Goal: Transaction & Acquisition: Purchase product/service

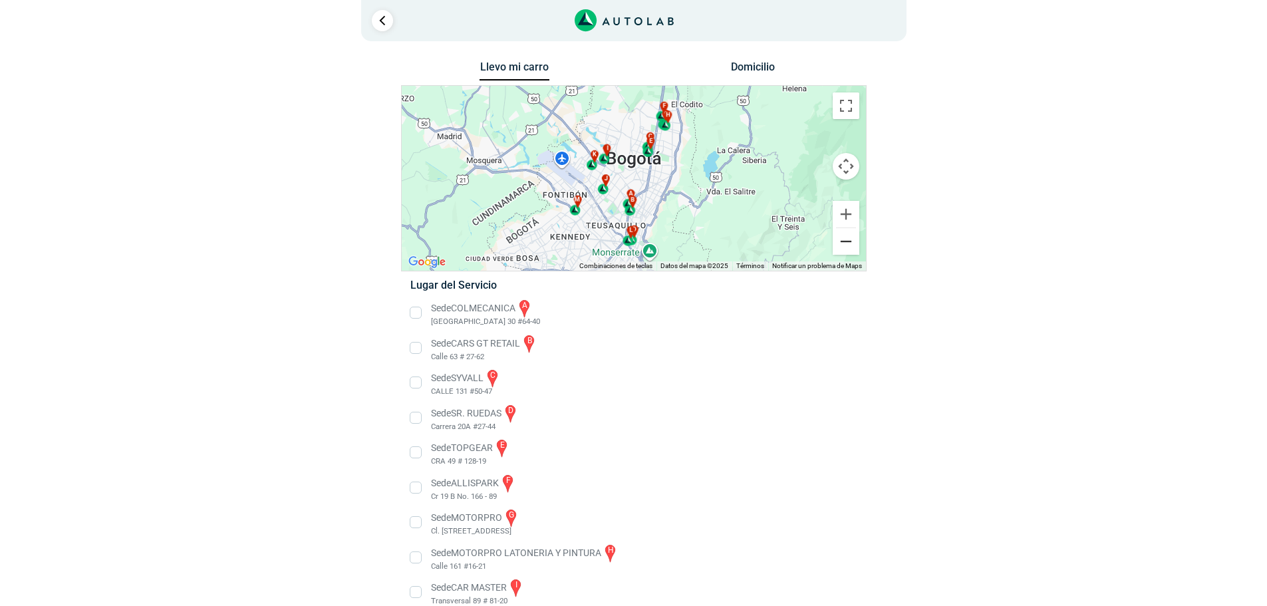
click at [846, 245] on button "Reducir" at bounding box center [846, 241] width 27 height 27
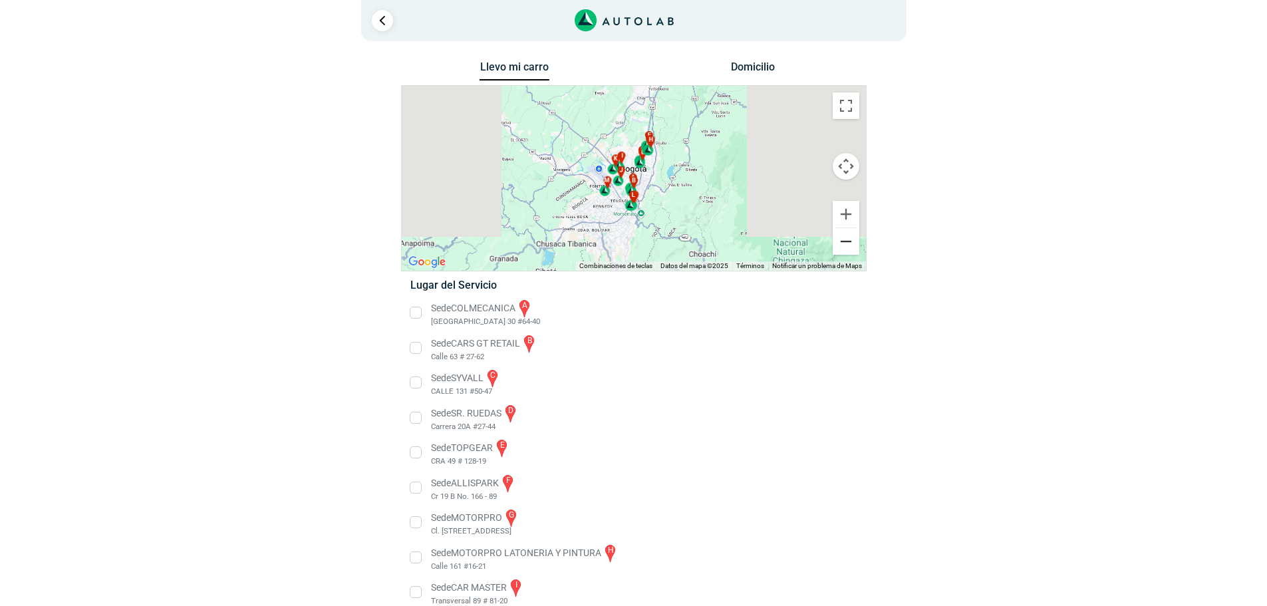
click at [846, 245] on button "Reducir" at bounding box center [846, 241] width 27 height 27
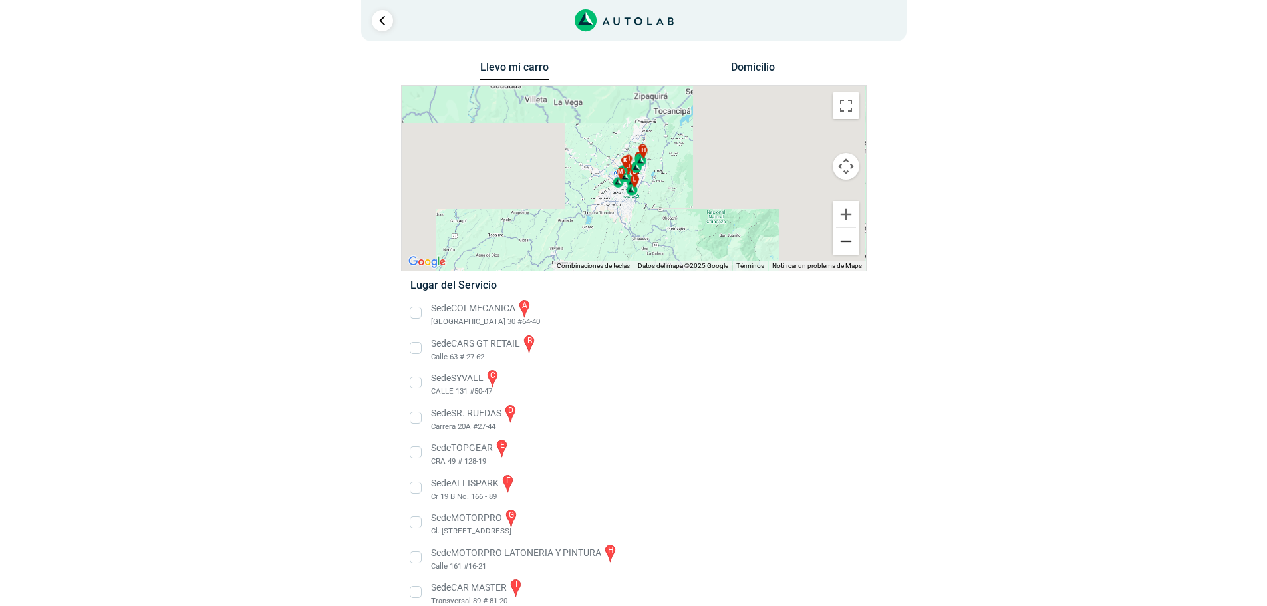
click at [846, 245] on button "Reducir" at bounding box center [846, 241] width 27 height 27
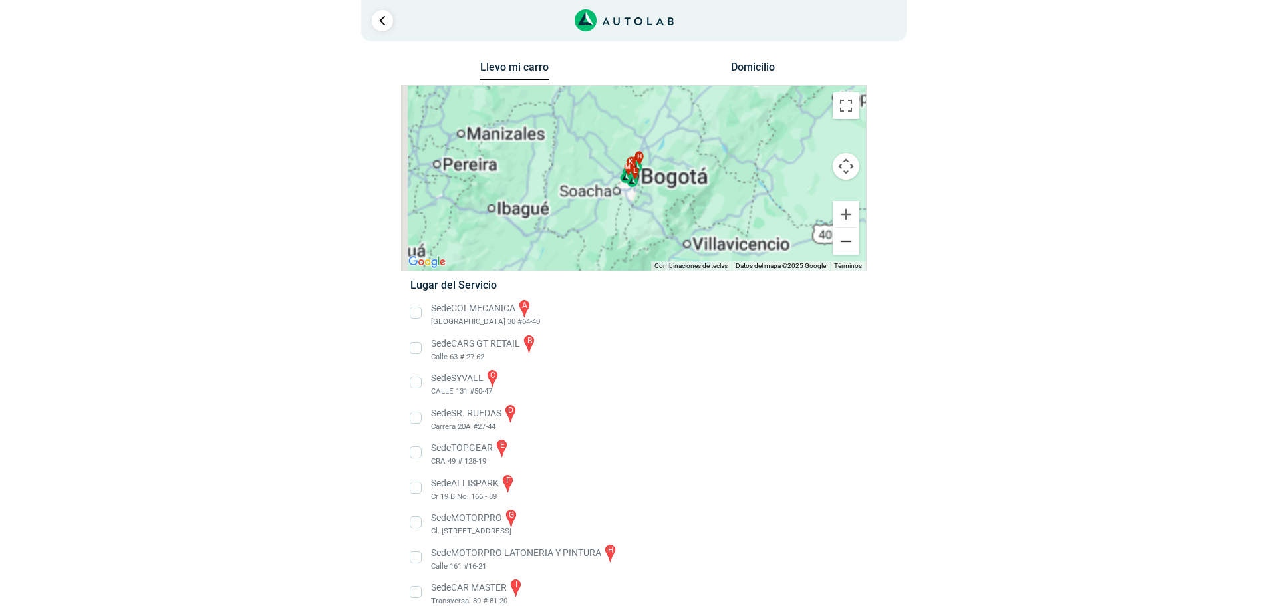
click at [846, 245] on button "Reducir" at bounding box center [846, 241] width 27 height 27
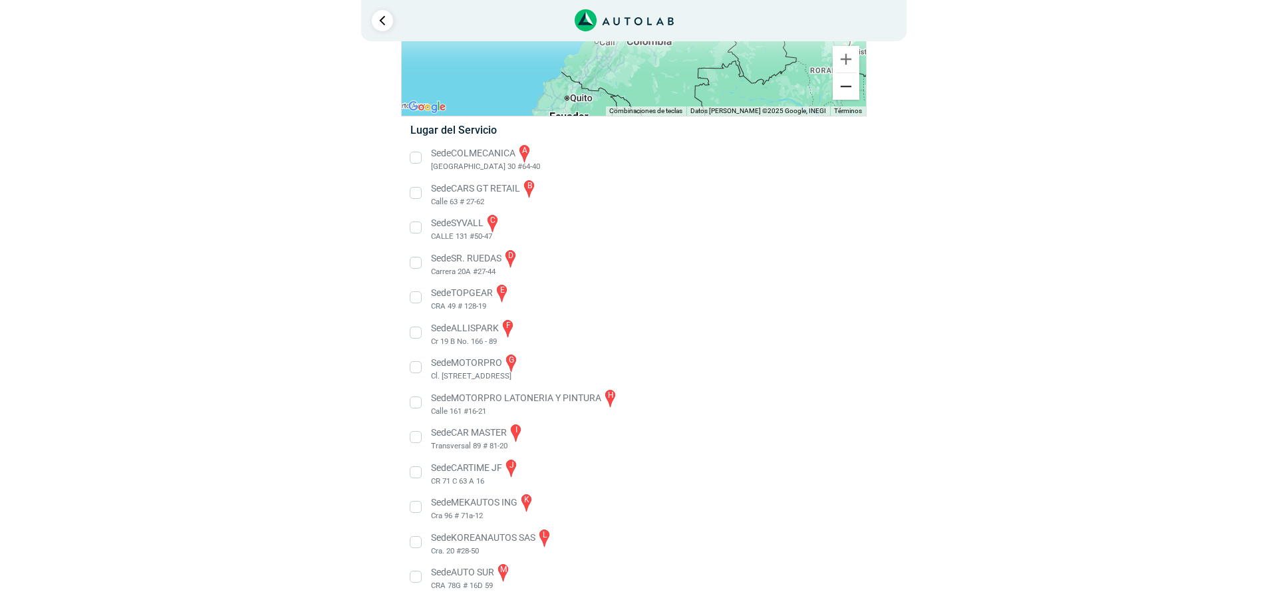
scroll to position [26, 0]
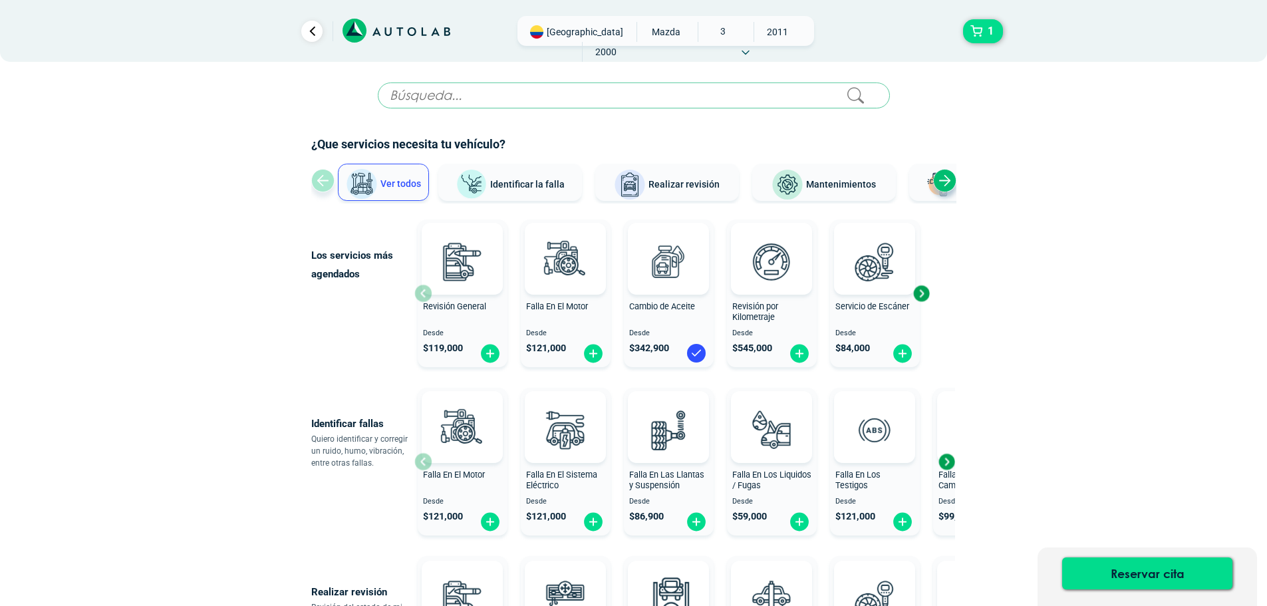
click at [924, 297] on div "Next slide" at bounding box center [922, 293] width 20 height 20
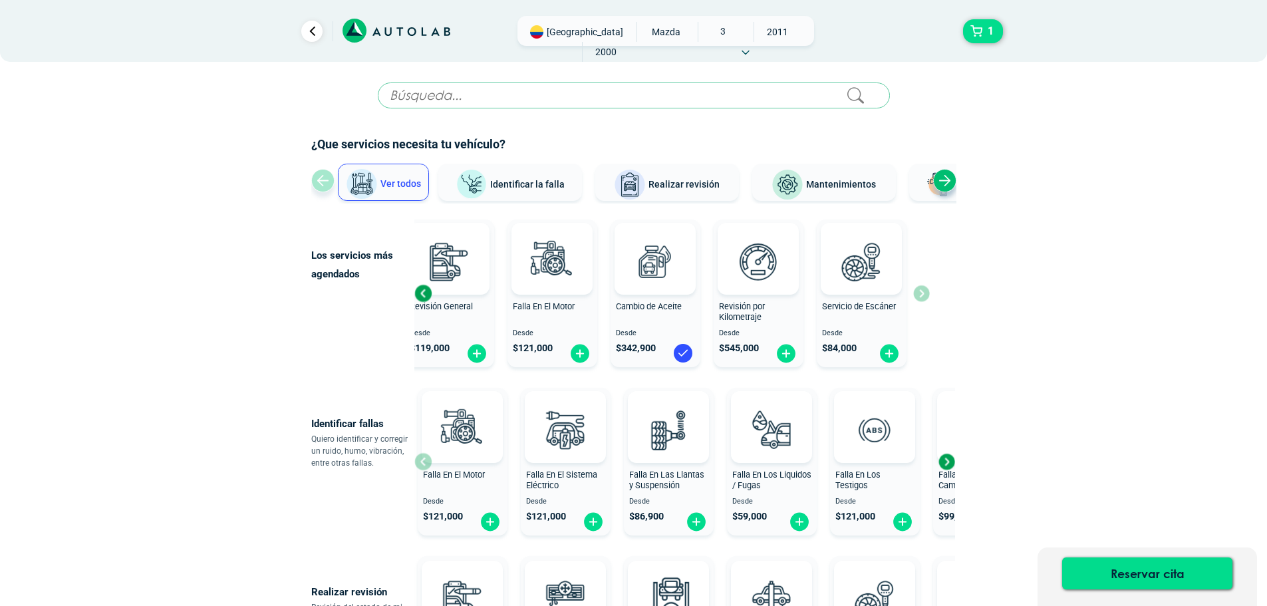
click at [423, 292] on div "Previous slide" at bounding box center [423, 293] width 20 height 20
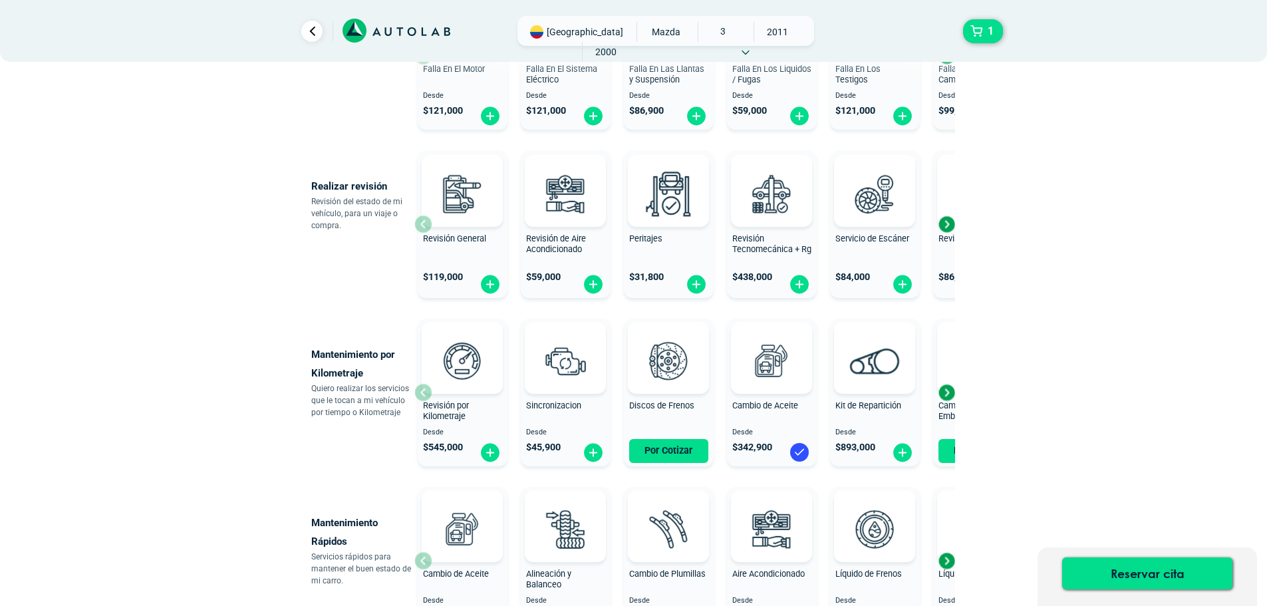
scroll to position [665, 0]
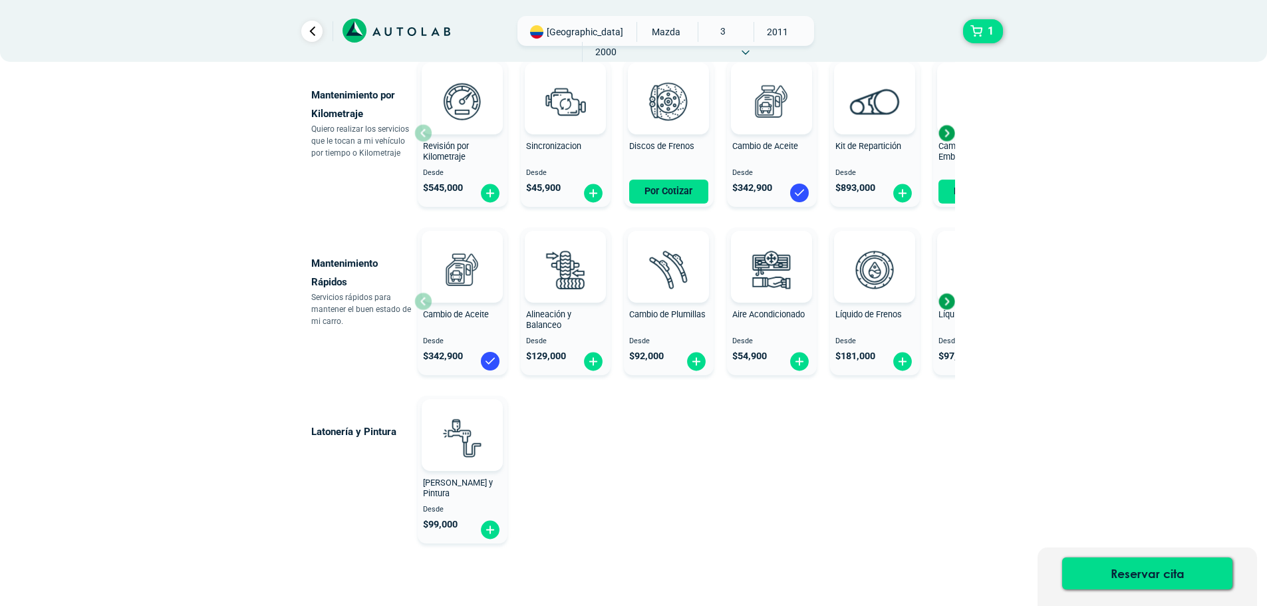
click at [947, 302] on div "Next slide" at bounding box center [947, 301] width 20 height 20
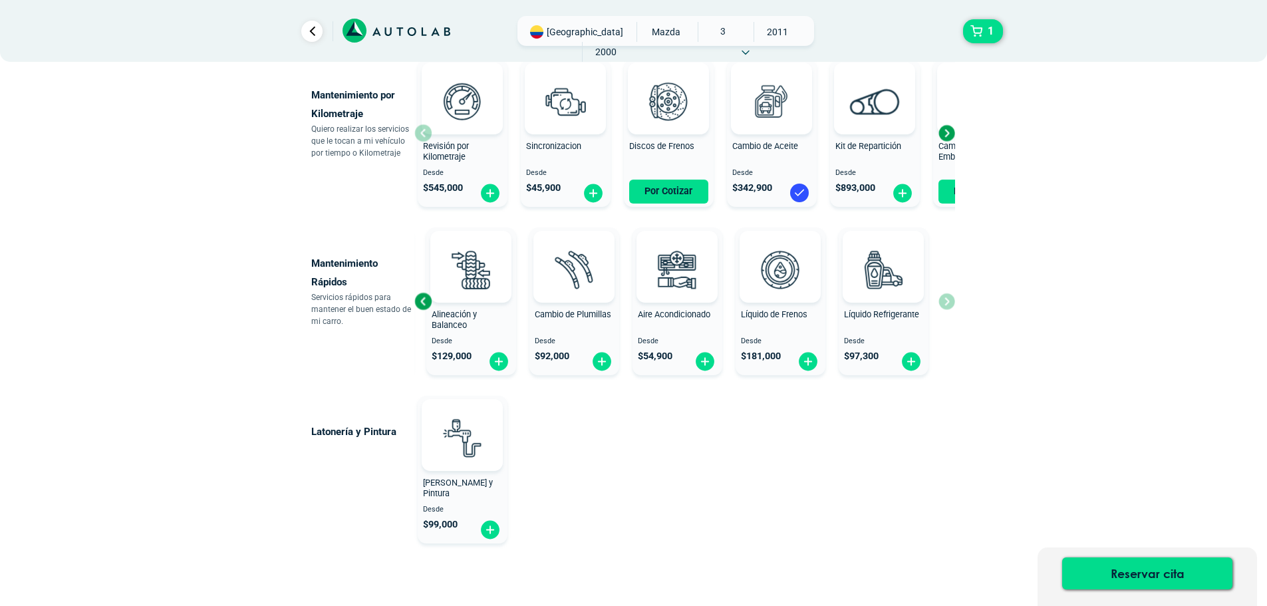
click at [947, 302] on div "Cambio de Aceite Desde $ 342,900 Alineación y Balanceo Desde $ 129,000 Cambio d…" at bounding box center [685, 301] width 541 height 158
